Goal: Information Seeking & Learning: Learn about a topic

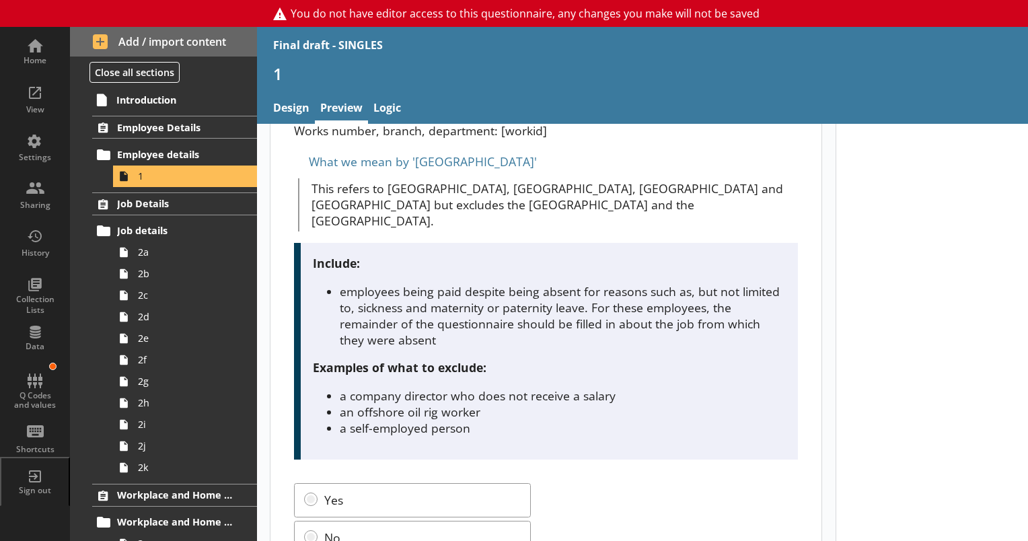
scroll to position [222, 0]
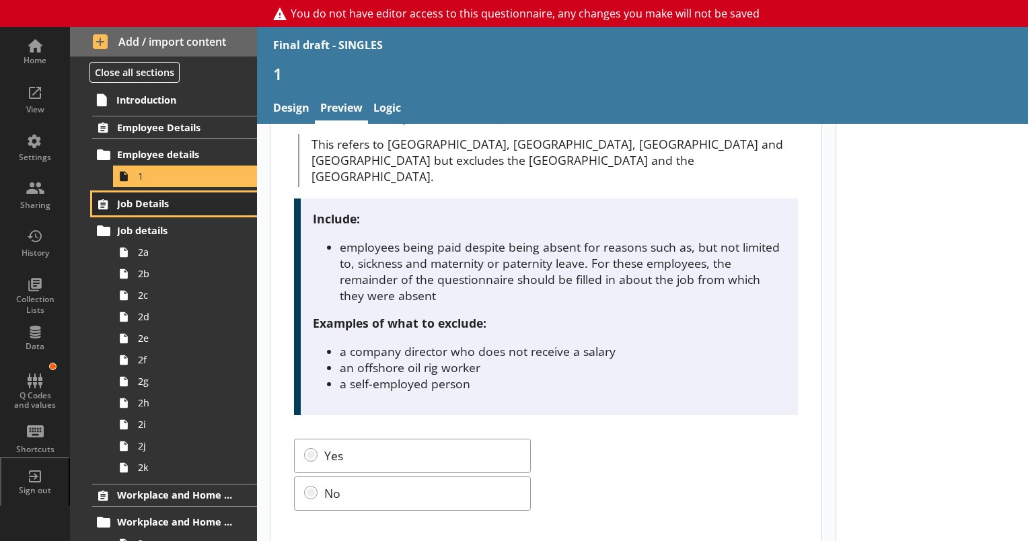
click at [141, 199] on span "Job Details" at bounding box center [175, 203] width 116 height 13
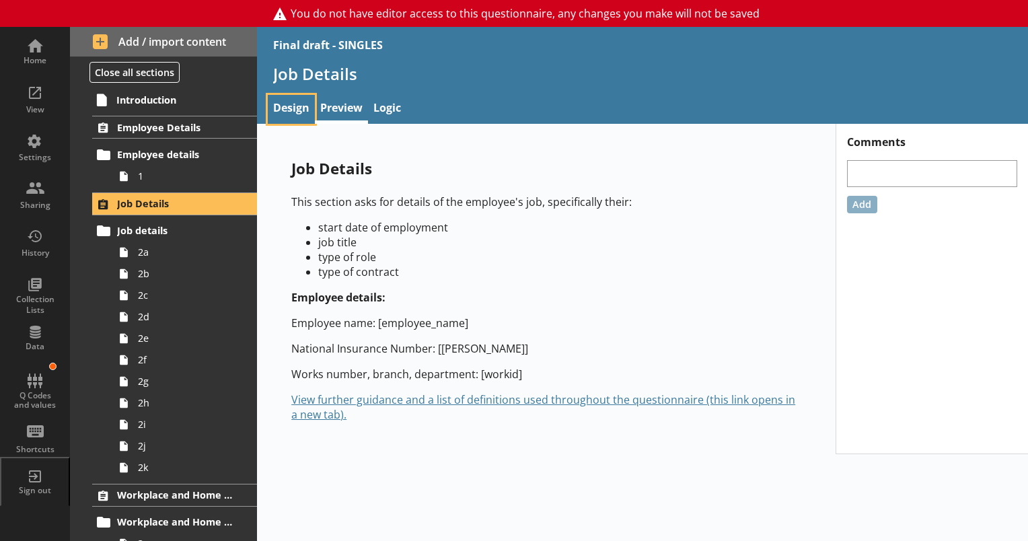
click at [285, 106] on link "Design" at bounding box center [291, 109] width 47 height 29
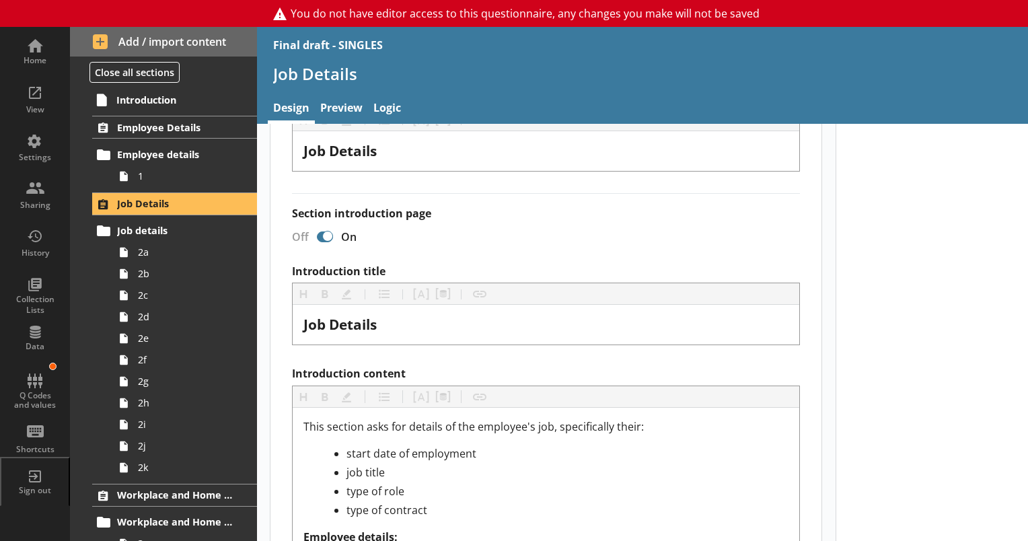
scroll to position [134, 0]
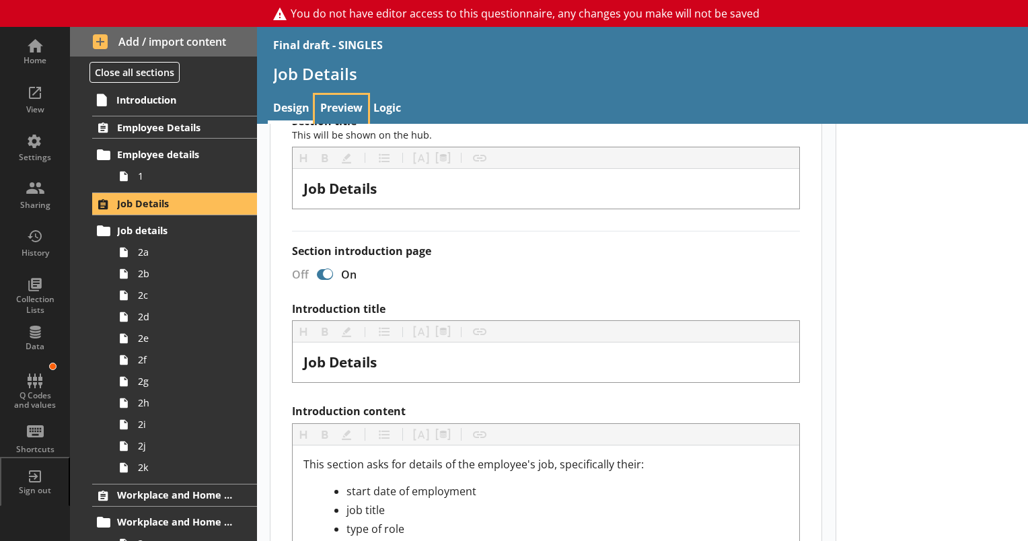
click at [336, 104] on link "Preview" at bounding box center [341, 109] width 53 height 29
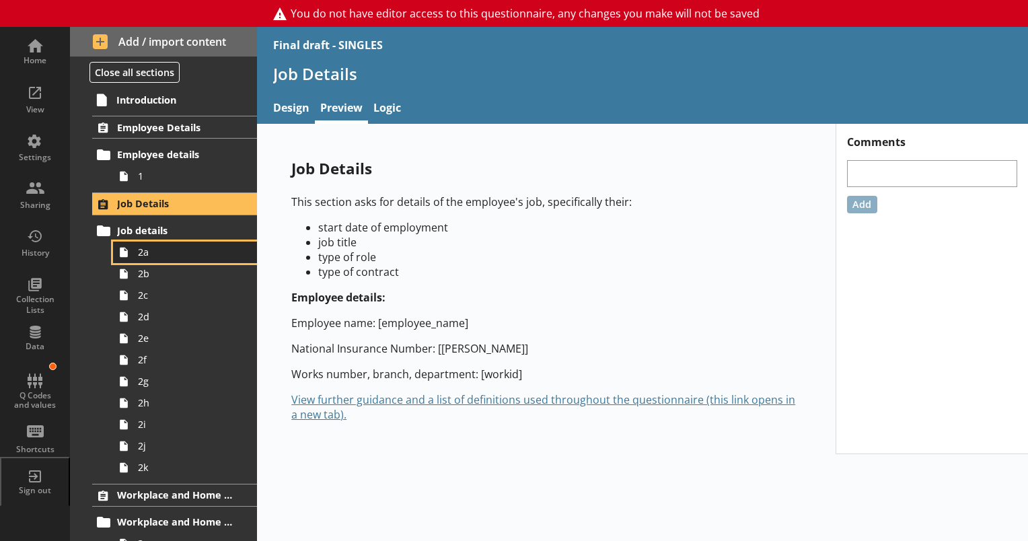
click at [146, 254] on span "2a" at bounding box center [188, 251] width 101 height 13
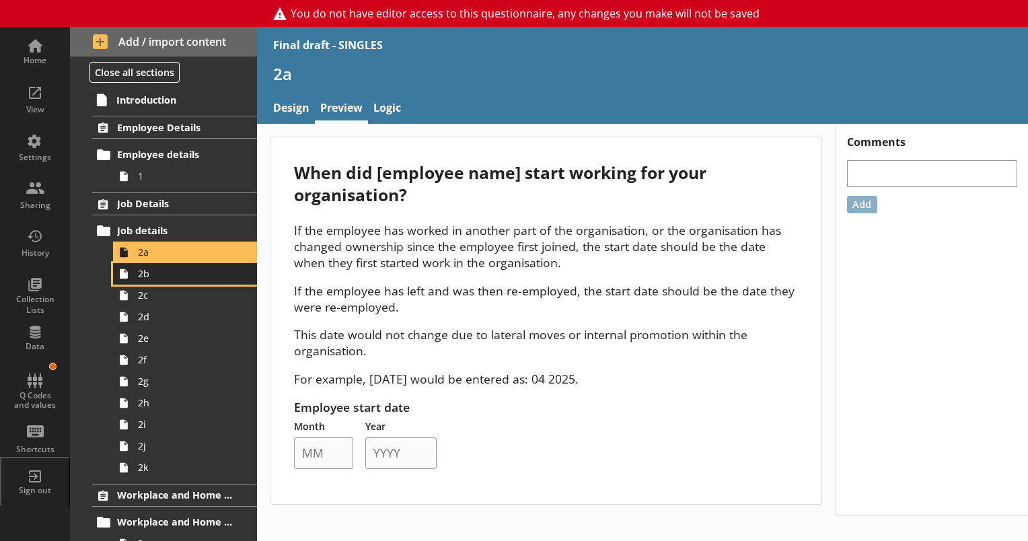
click at [148, 277] on span "2b" at bounding box center [188, 273] width 101 height 13
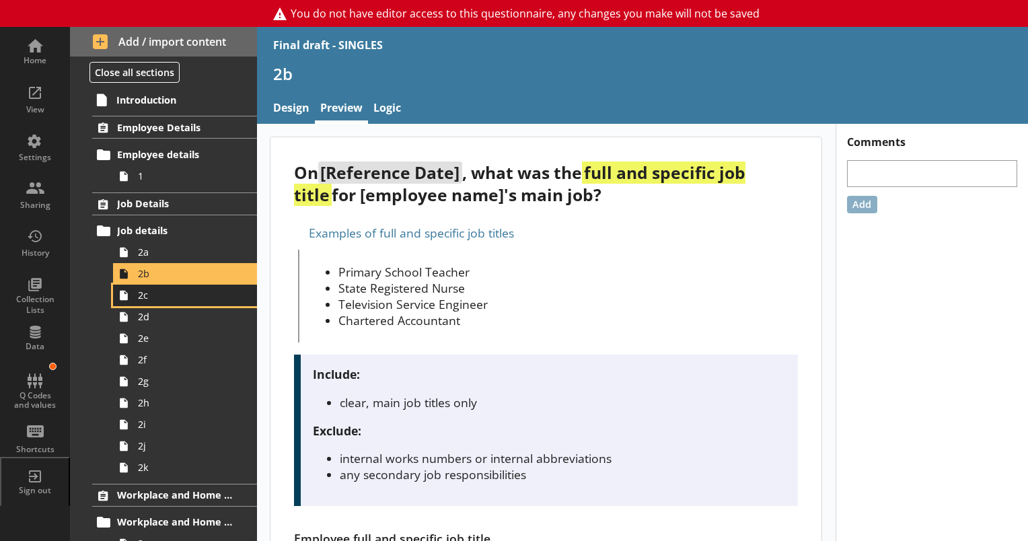
click at [146, 299] on span "2c" at bounding box center [188, 294] width 101 height 13
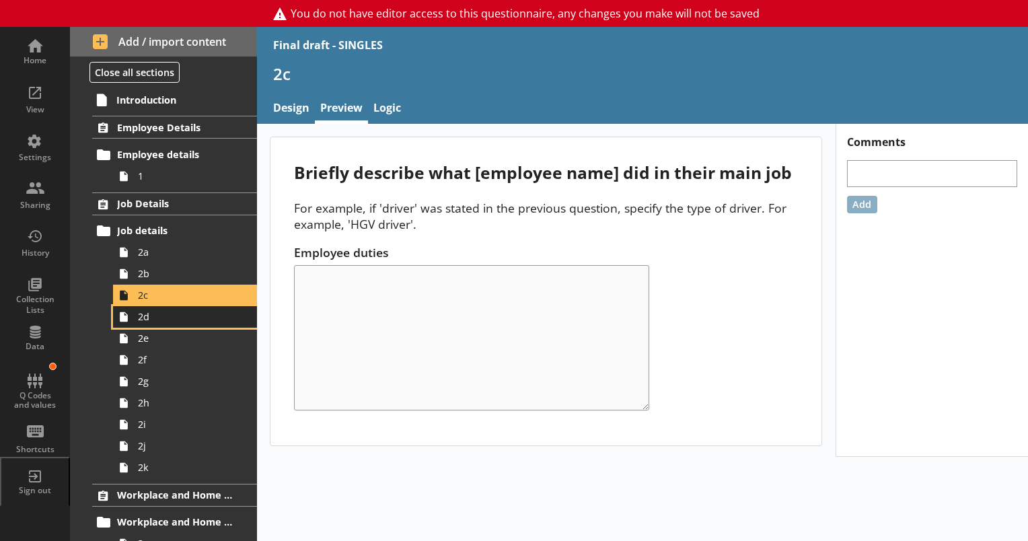
click at [145, 319] on span "2d" at bounding box center [188, 316] width 101 height 13
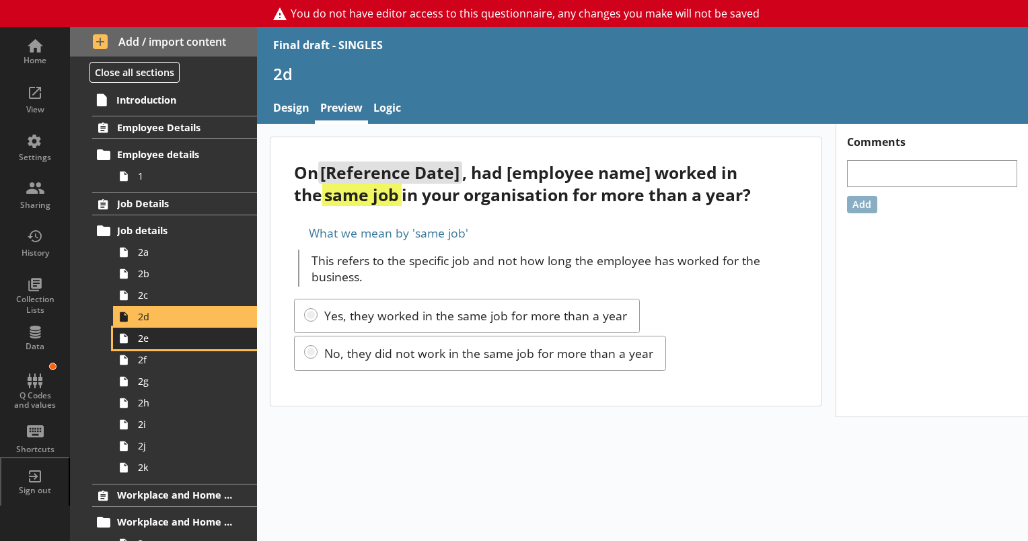
click at [145, 342] on span "2e" at bounding box center [188, 338] width 101 height 13
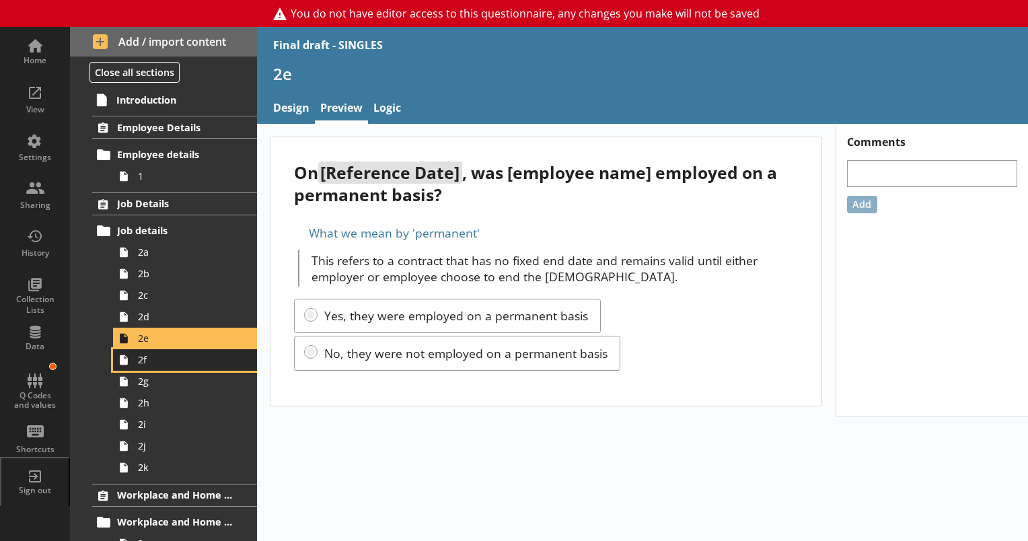
click at [151, 362] on span "2f" at bounding box center [188, 359] width 101 height 13
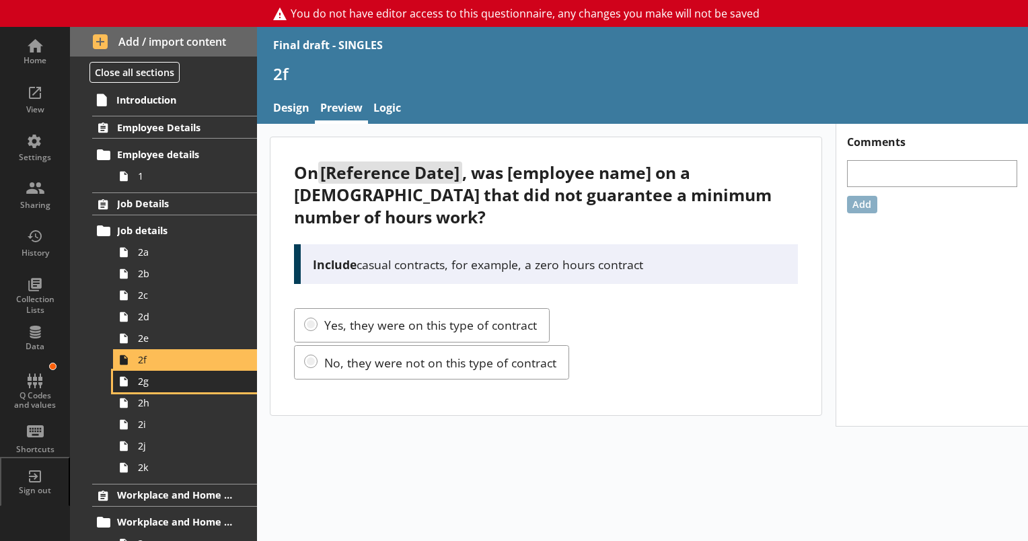
click at [151, 386] on span "2g" at bounding box center [188, 381] width 101 height 13
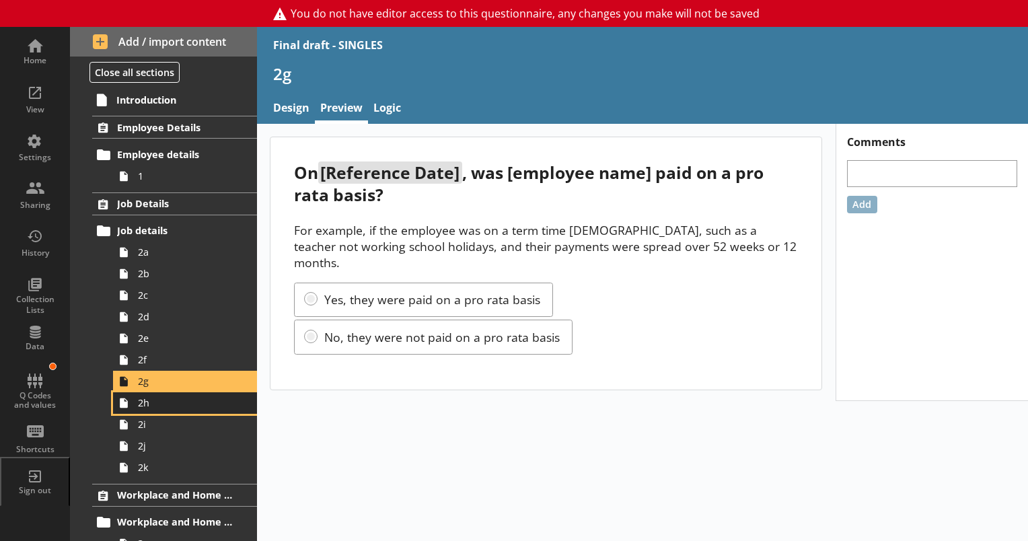
click at [145, 407] on span "2h" at bounding box center [188, 402] width 101 height 13
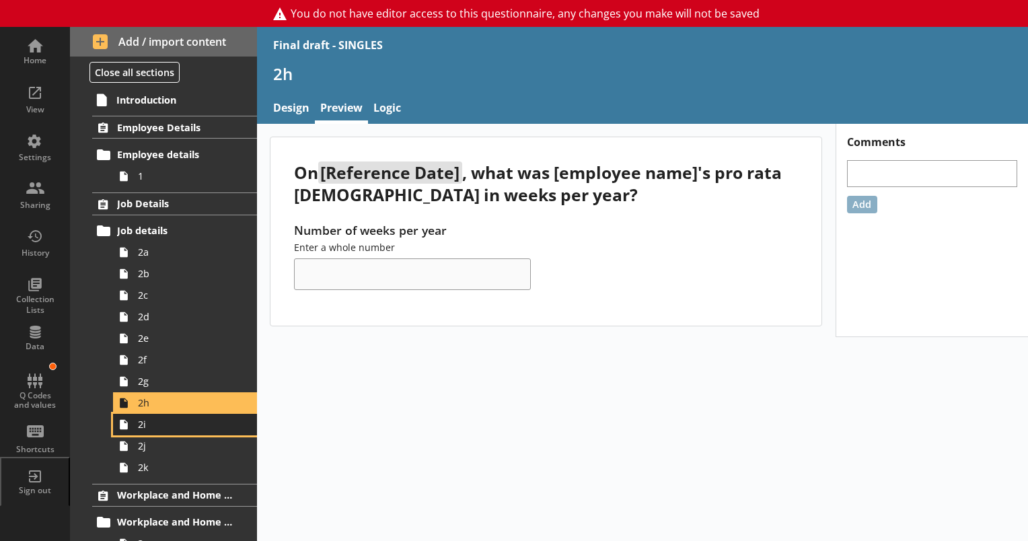
click at [138, 427] on span "2i" at bounding box center [188, 424] width 101 height 13
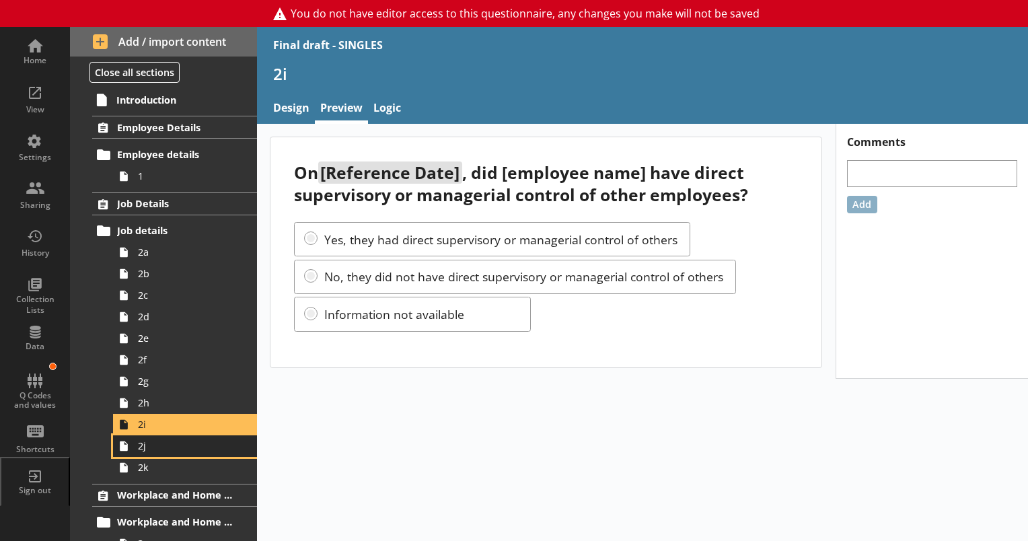
click at [149, 446] on span "2j" at bounding box center [188, 445] width 101 height 13
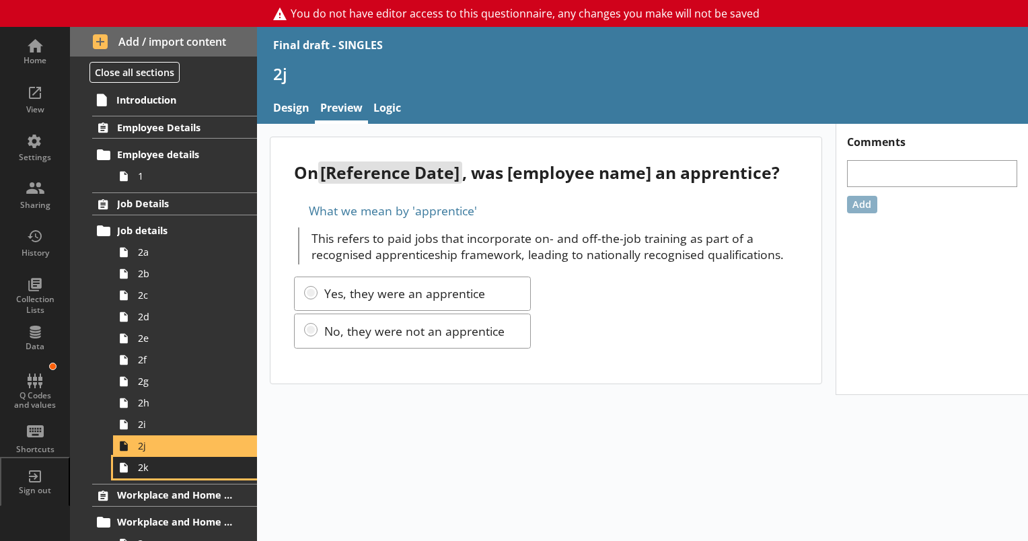
click at [133, 471] on icon at bounding box center [124, 468] width 22 height 22
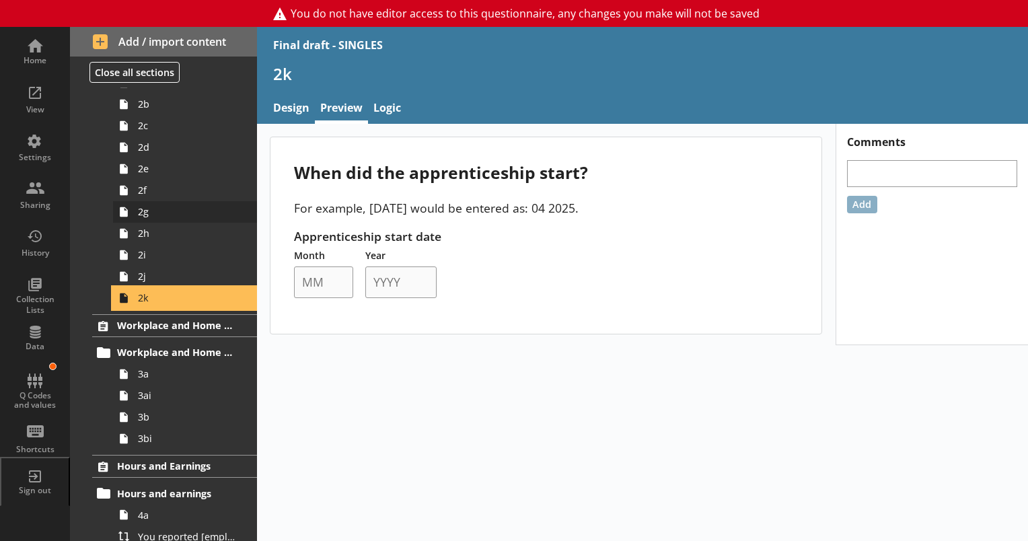
scroll to position [269, 0]
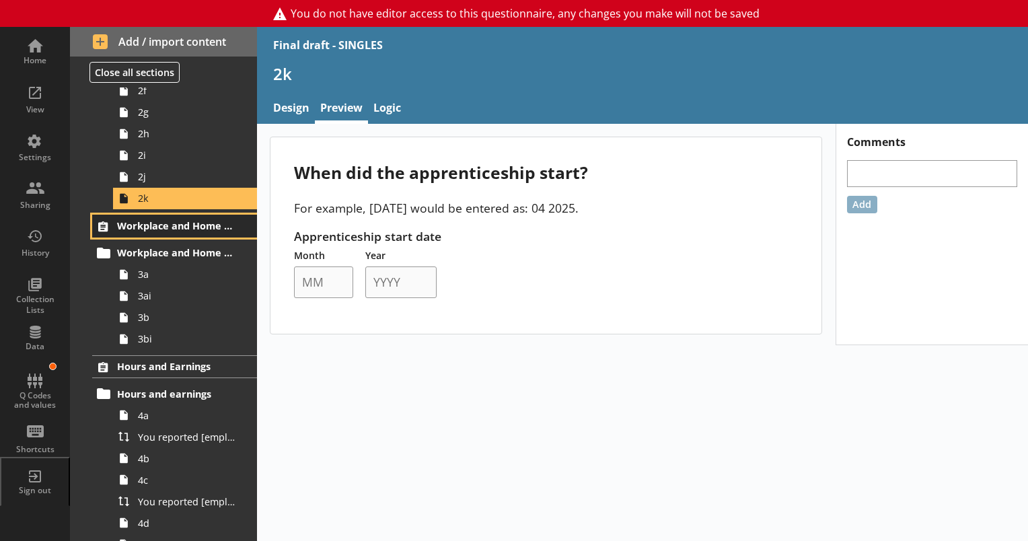
click at [163, 231] on span "Workplace and Home Postcodes" at bounding box center [175, 225] width 116 height 13
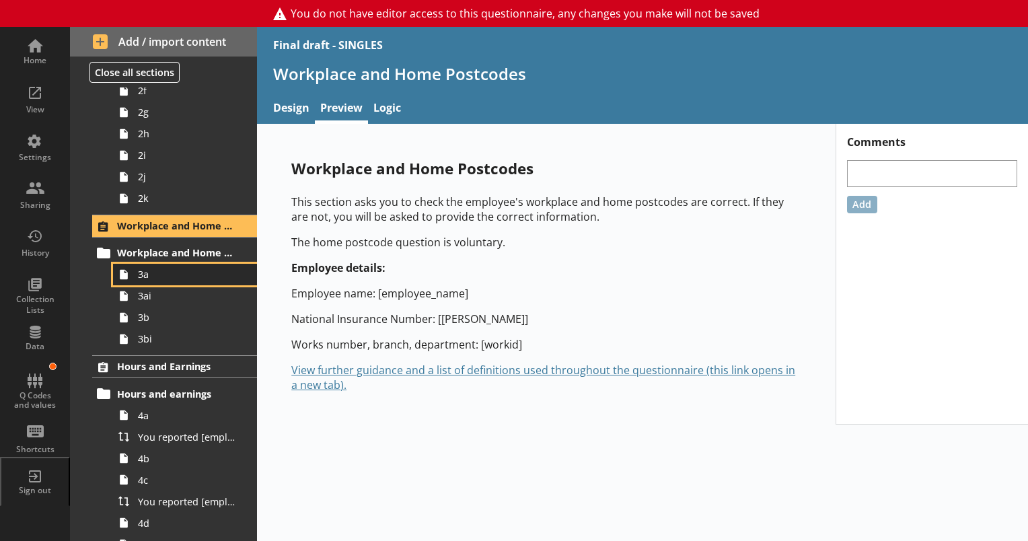
click at [169, 270] on span "3a" at bounding box center [188, 274] width 101 height 13
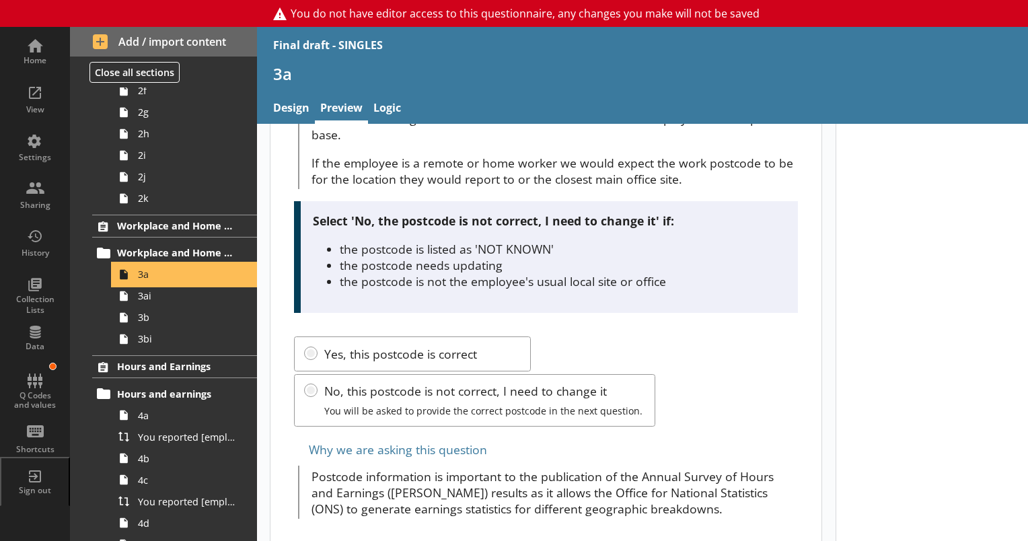
scroll to position [226, 0]
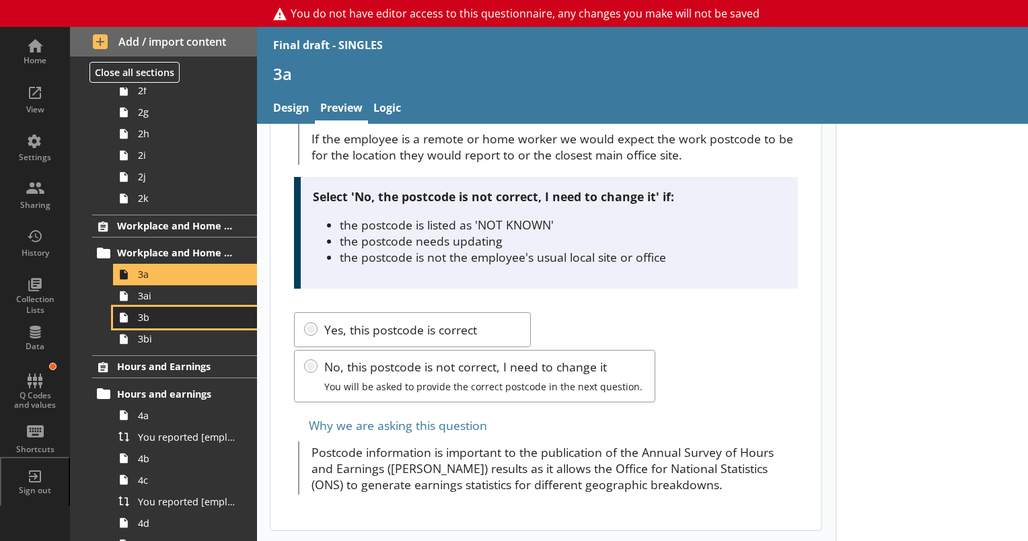
click at [165, 320] on span "3b" at bounding box center [188, 317] width 101 height 13
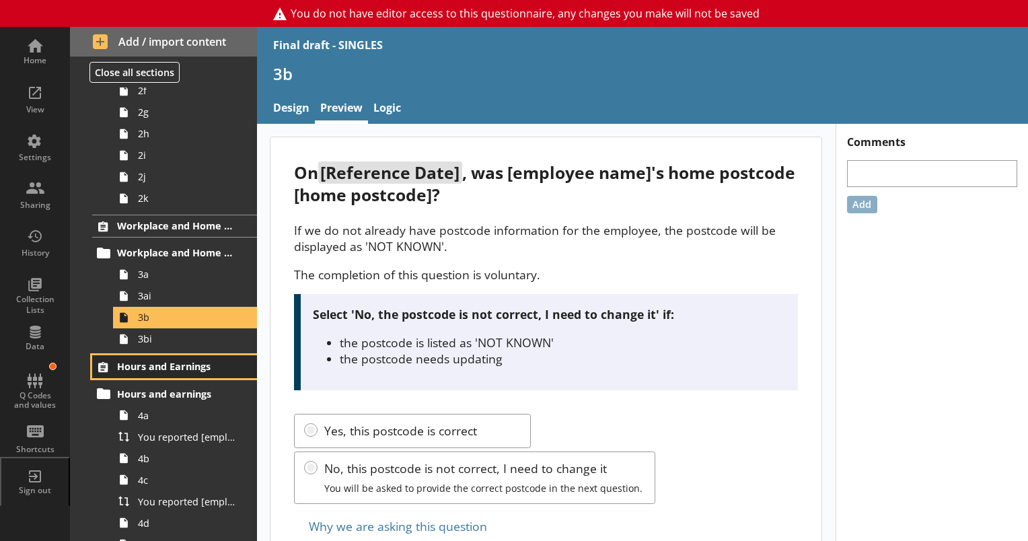
click at [179, 362] on span "Hours and Earnings" at bounding box center [175, 366] width 116 height 13
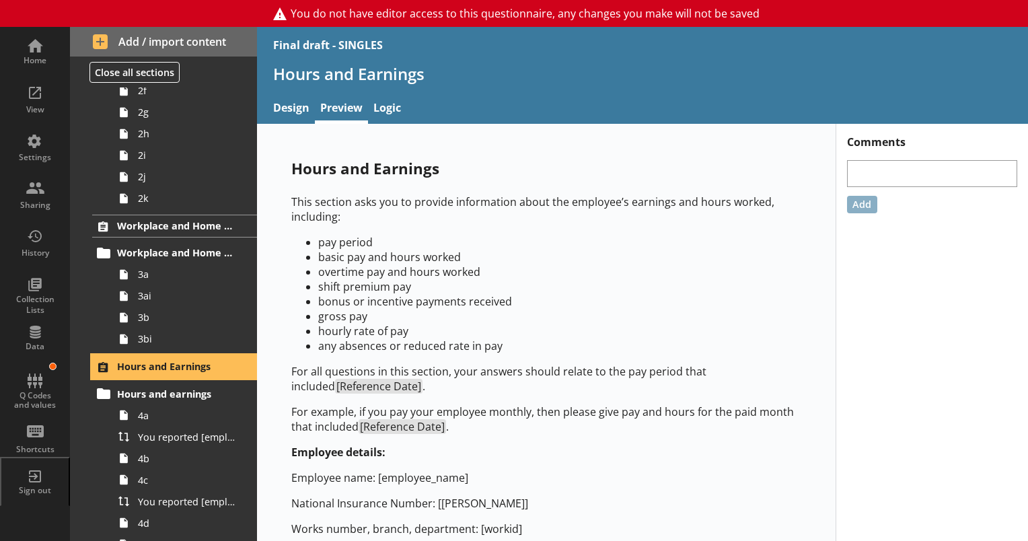
scroll to position [61, 0]
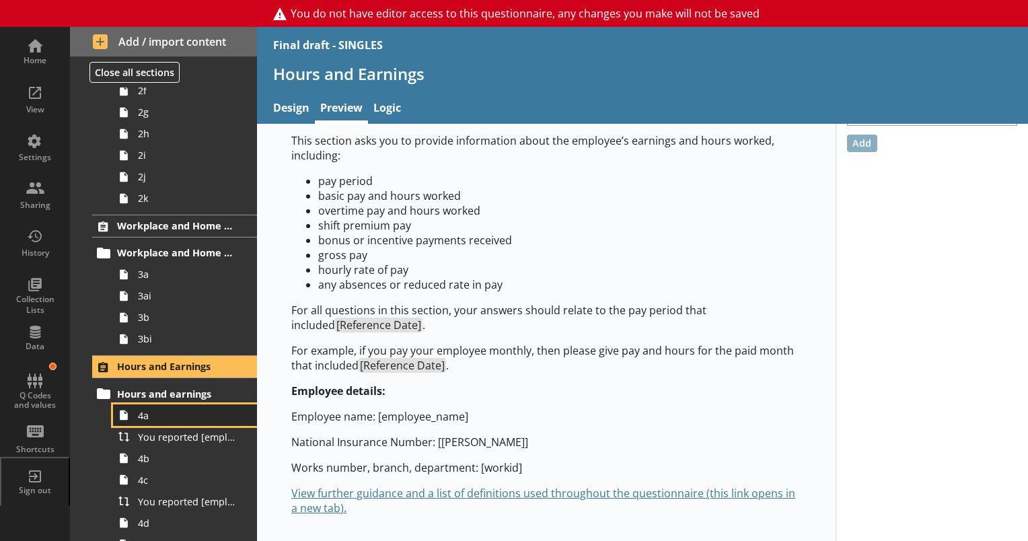
click at [160, 418] on span "4a" at bounding box center [188, 415] width 101 height 13
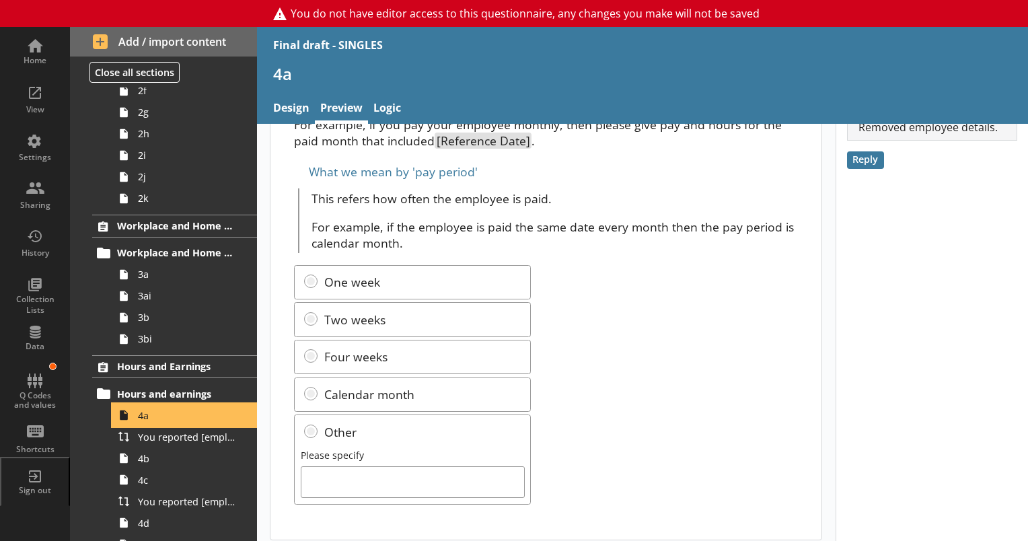
scroll to position [163, 0]
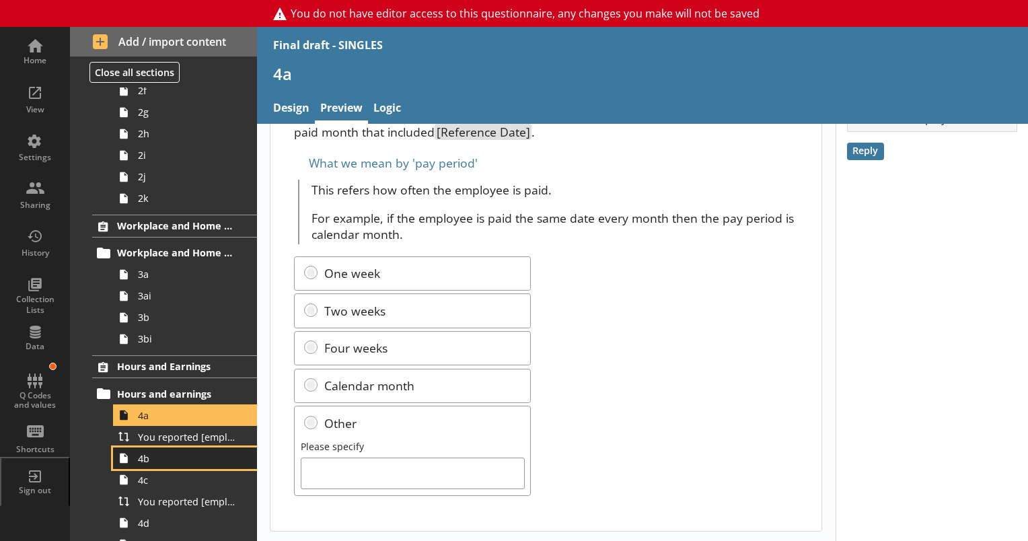
click at [151, 464] on link "4b" at bounding box center [185, 458] width 144 height 22
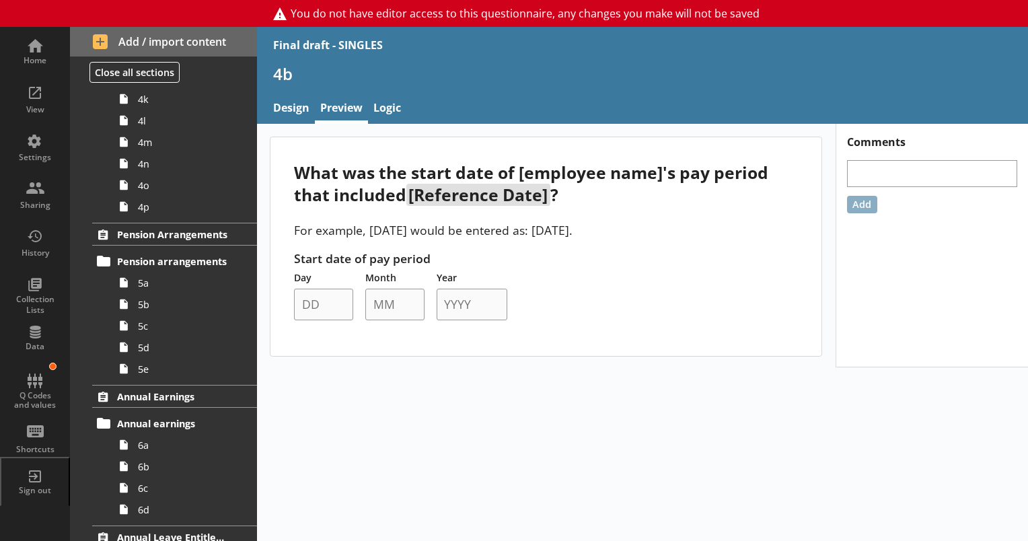
scroll to position [874, 0]
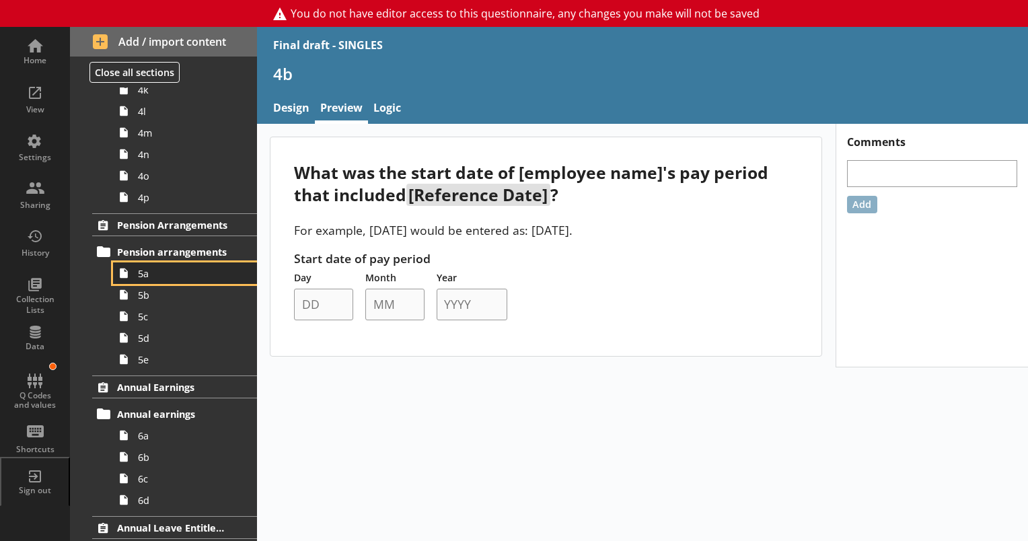
click at [142, 282] on link "5a" at bounding box center [185, 273] width 144 height 22
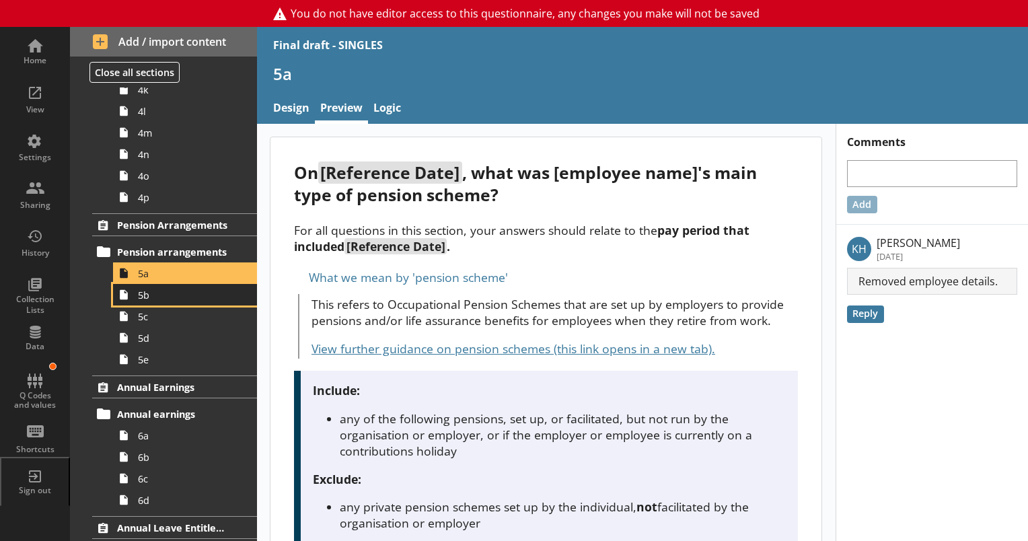
click at [150, 299] on span "5b" at bounding box center [188, 294] width 101 height 13
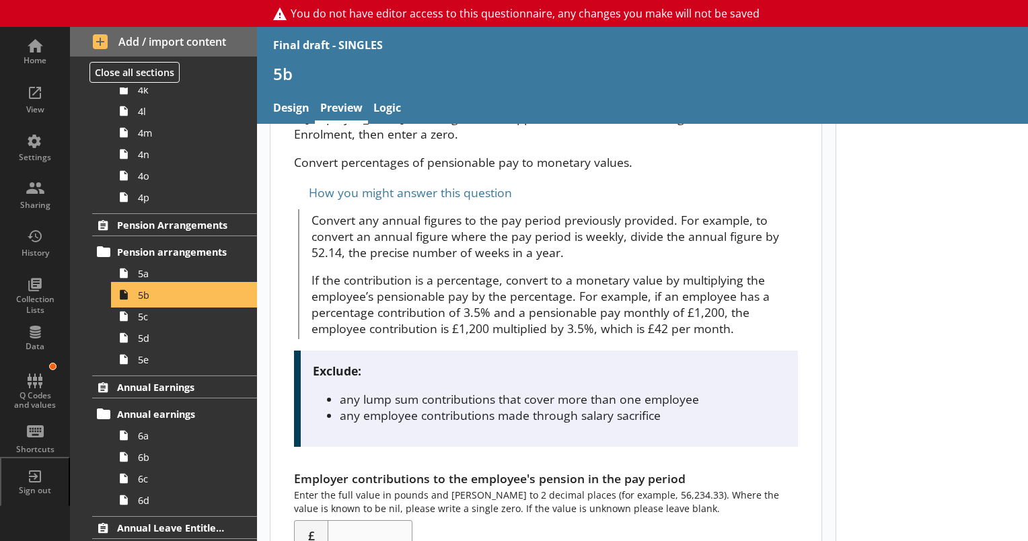
scroll to position [192, 0]
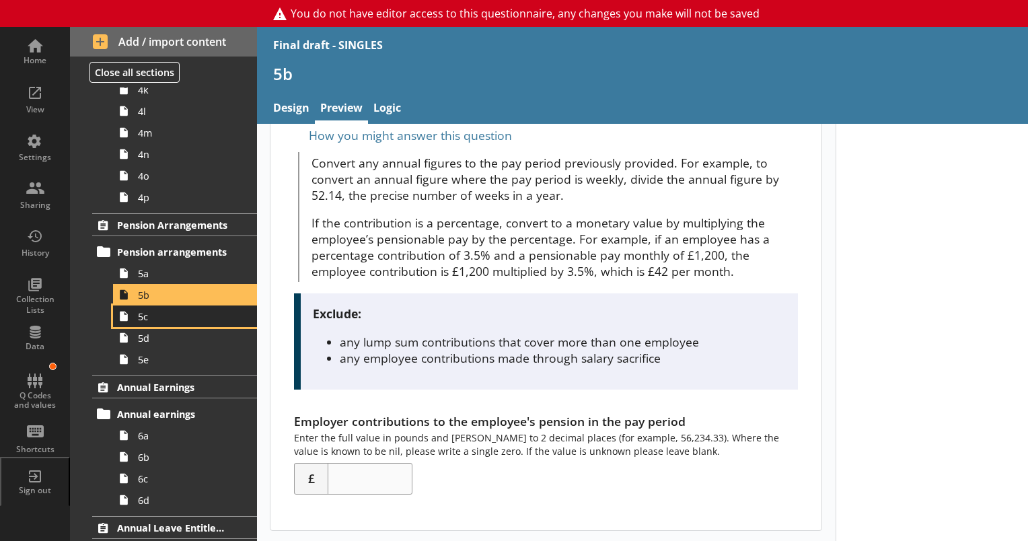
click at [141, 325] on link "5c" at bounding box center [185, 316] width 144 height 22
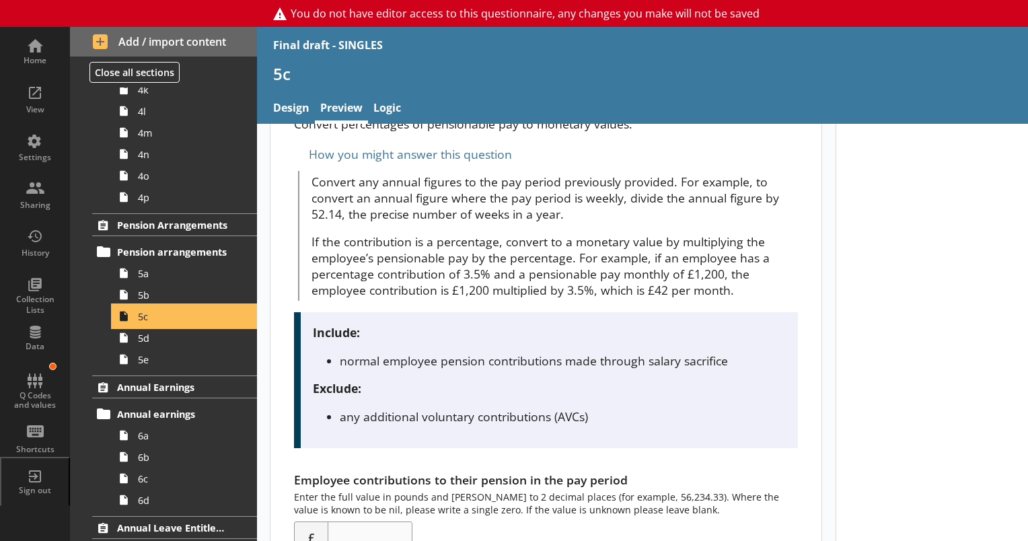
scroll to position [231, 0]
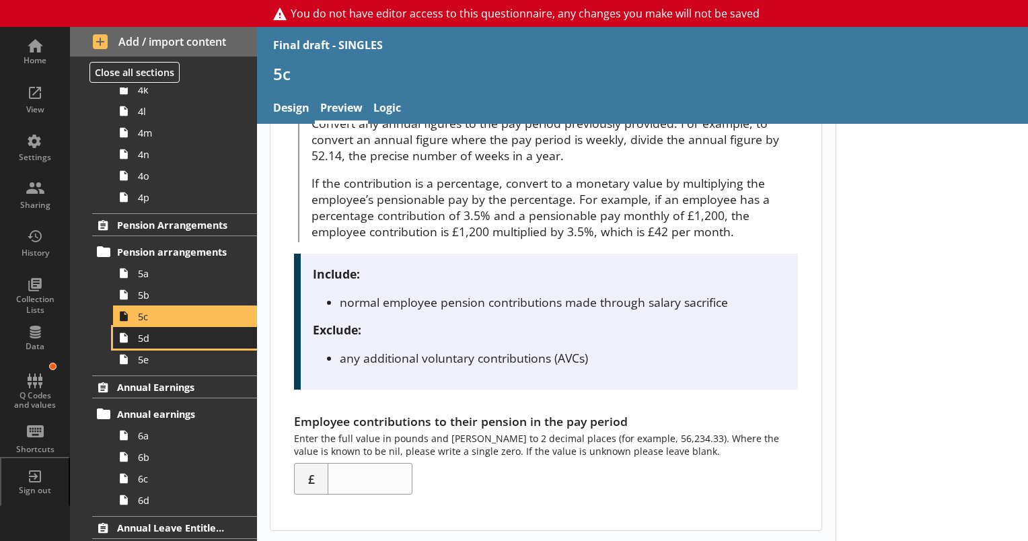
click at [149, 346] on link "5d" at bounding box center [185, 338] width 144 height 22
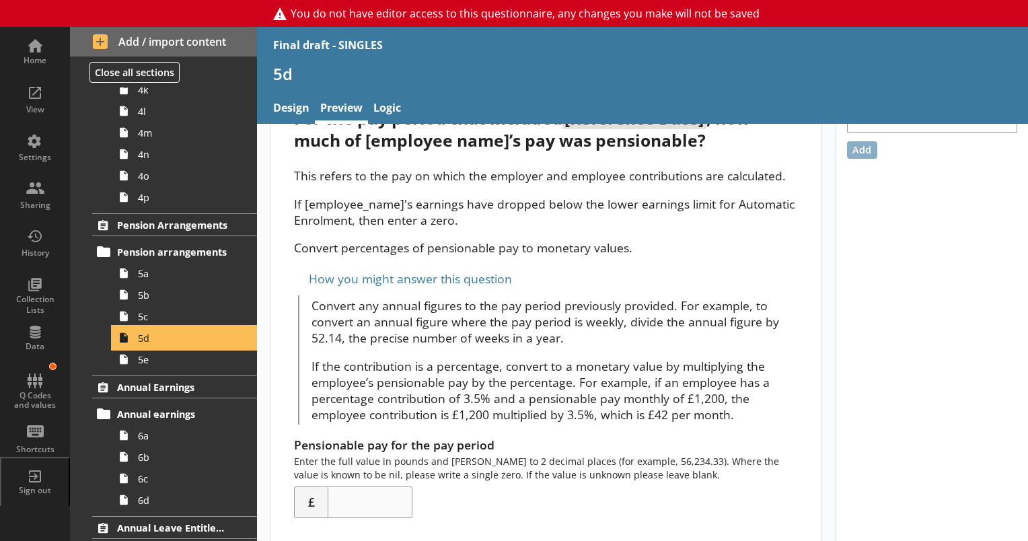
scroll to position [78, 0]
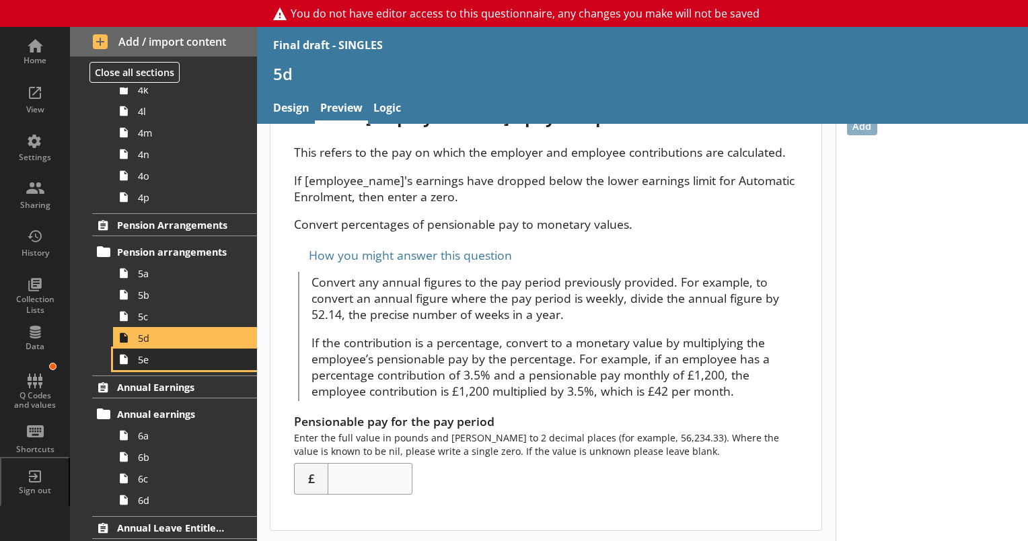
click at [143, 360] on span "5e" at bounding box center [188, 359] width 101 height 13
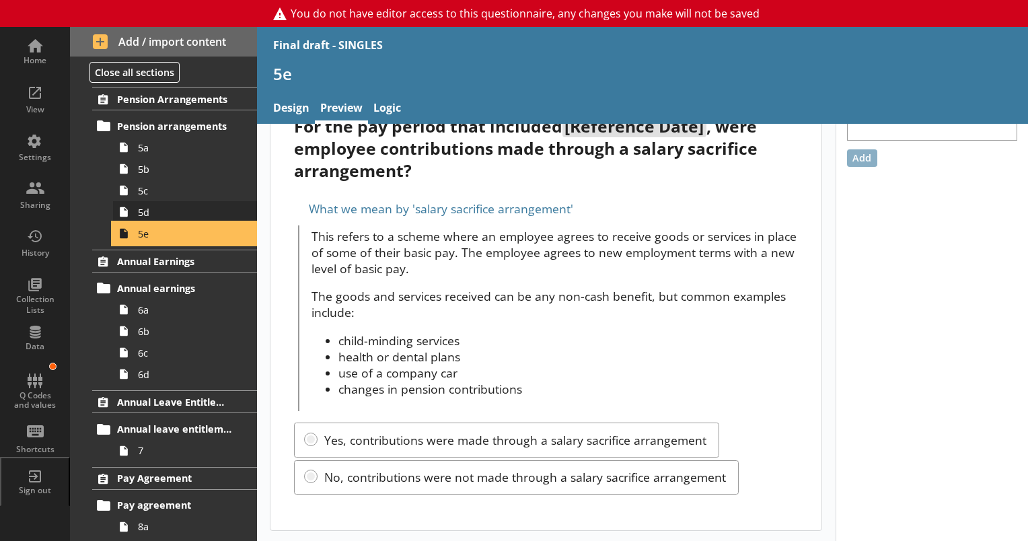
scroll to position [1009, 0]
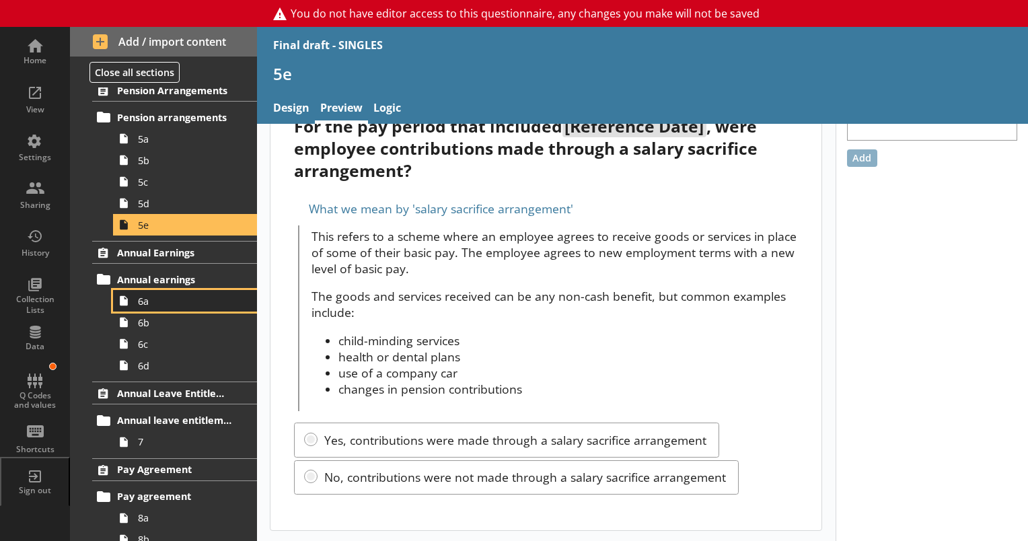
click at [145, 304] on span "6a" at bounding box center [188, 301] width 101 height 13
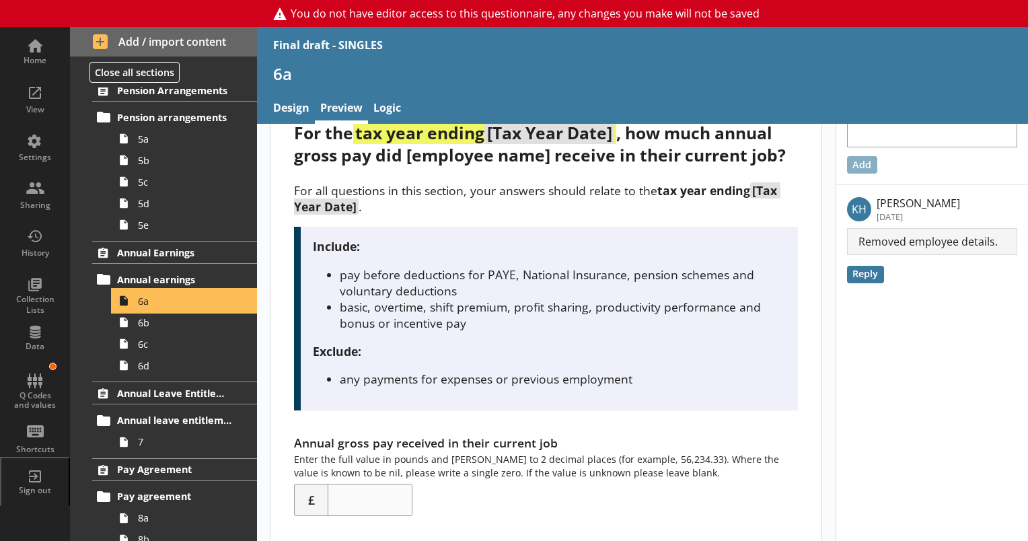
scroll to position [61, 0]
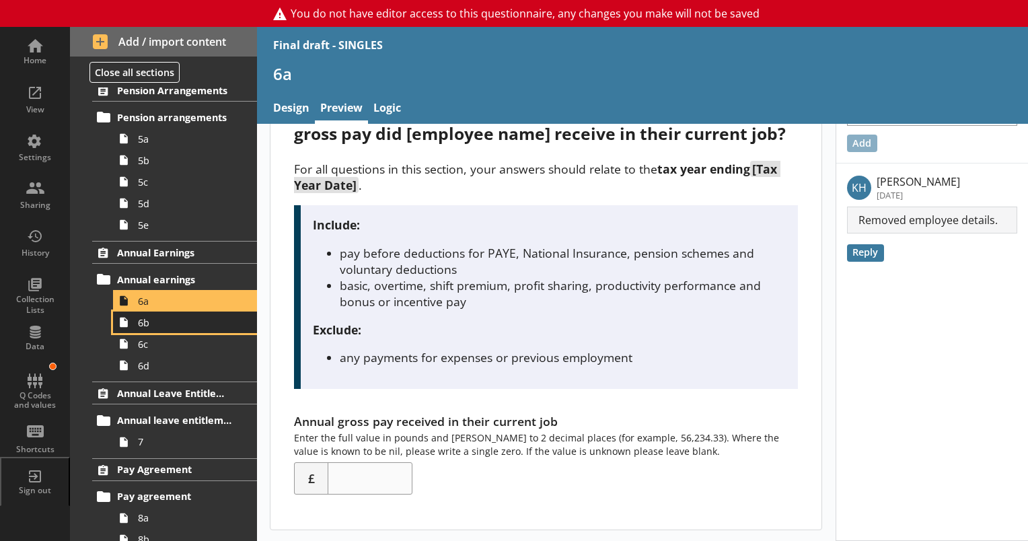
click at [155, 329] on link "6b" at bounding box center [185, 322] width 144 height 22
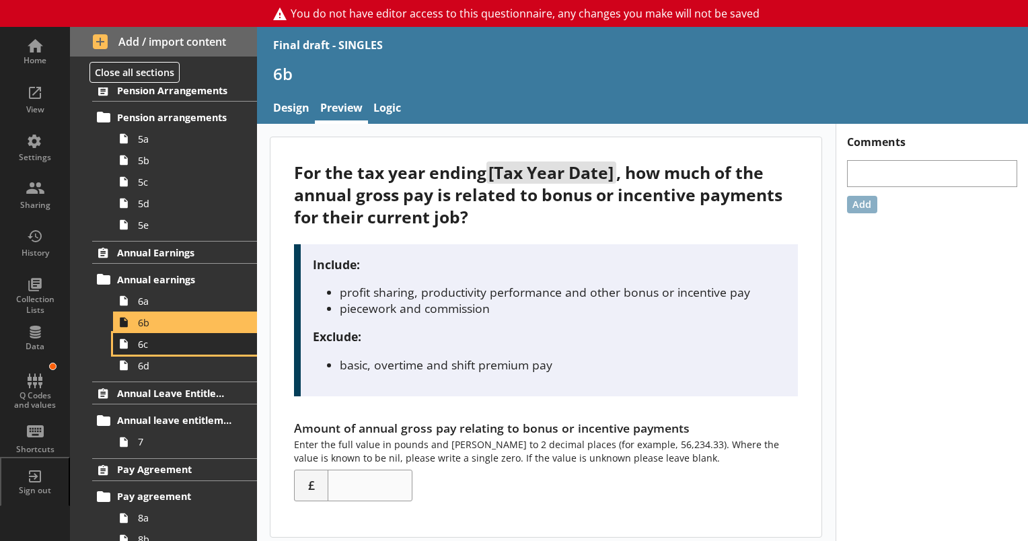
click at [161, 352] on link "6c" at bounding box center [185, 344] width 144 height 22
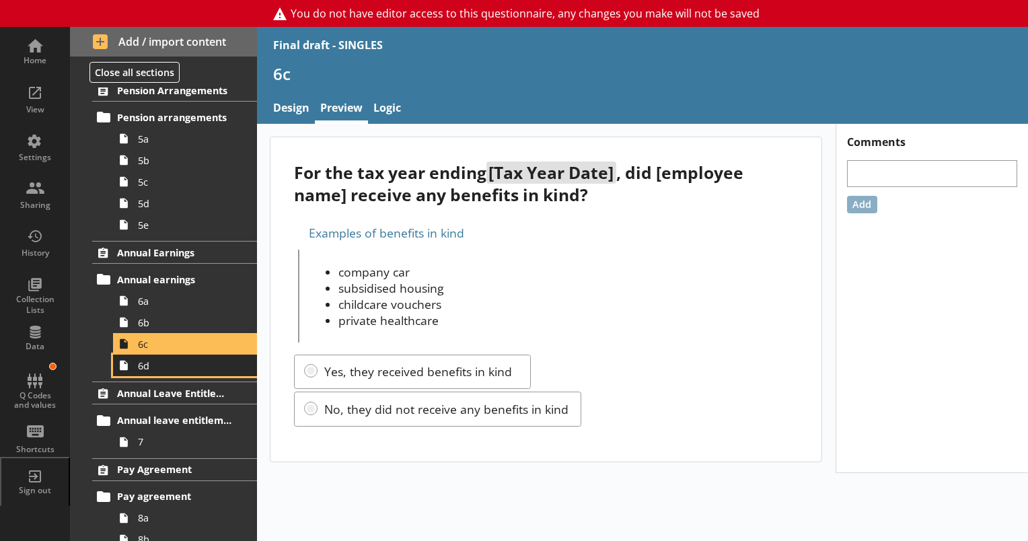
click at [148, 369] on span "6d" at bounding box center [188, 365] width 101 height 13
